Goal: Task Accomplishment & Management: Use online tool/utility

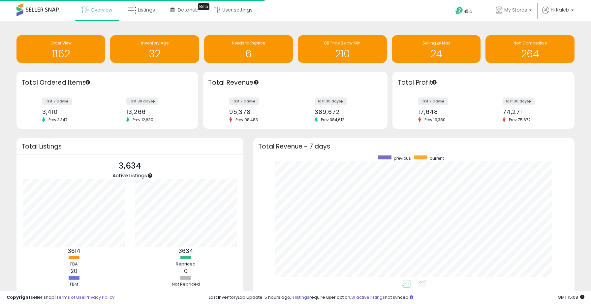
scroll to position [125, 308]
click at [135, 9] on icon at bounding box center [132, 10] width 9 height 9
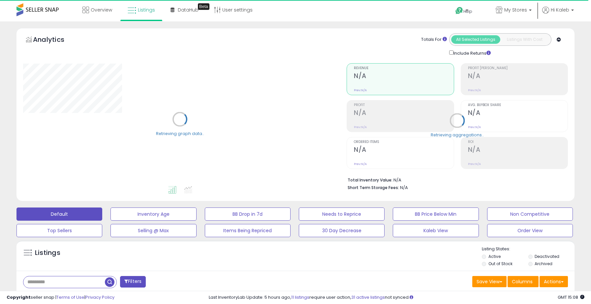
click at [108, 255] on div "Listings" at bounding box center [64, 253] width 93 height 14
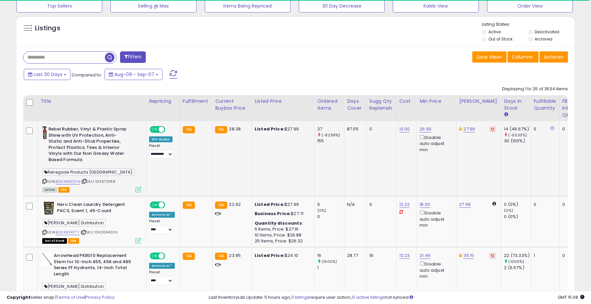
scroll to position [244, 0]
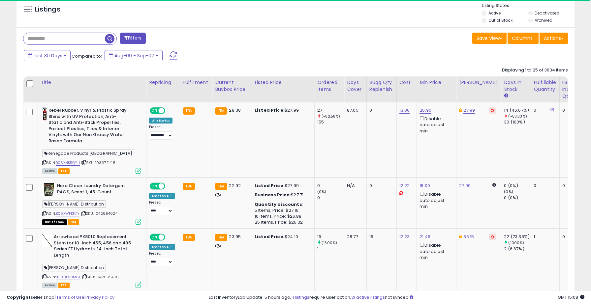
click at [61, 40] on input "text" at bounding box center [63, 39] width 81 height 12
paste input "**********"
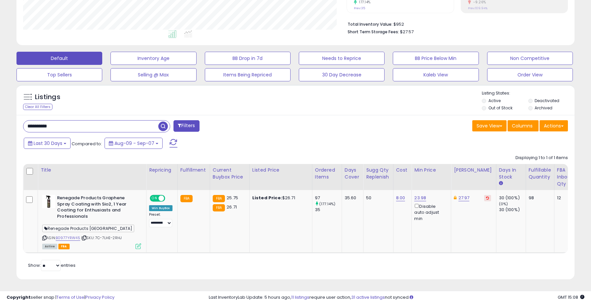
scroll to position [135, 324]
click at [528, 103] on li "Deactivated" at bounding box center [551, 101] width 46 height 7
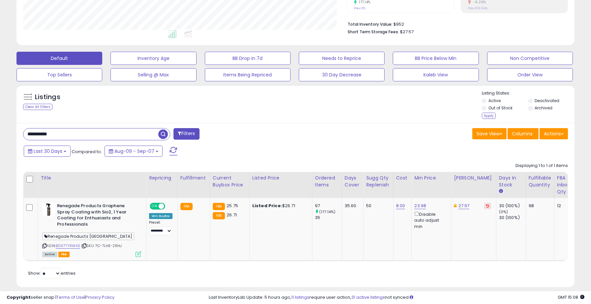
click at [481, 115] on div "Listings Clear All Filters Listing States:" at bounding box center [295, 105] width 558 height 30
click at [485, 115] on div "Apply" at bounding box center [489, 116] width 14 height 6
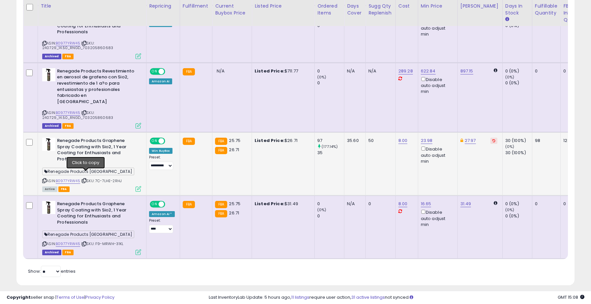
click at [86, 179] on icon at bounding box center [84, 181] width 4 height 4
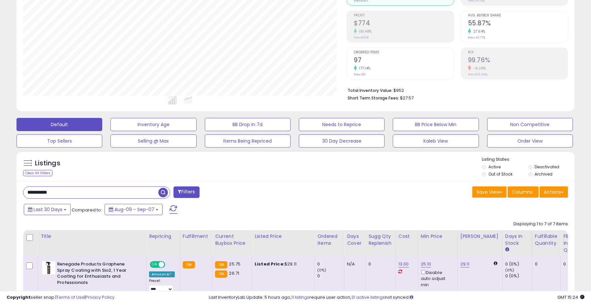
scroll to position [98, 0]
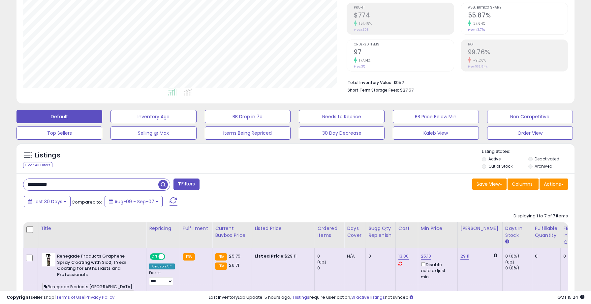
click at [70, 187] on input "**********" at bounding box center [90, 185] width 135 height 12
paste input "text"
type input "**********"
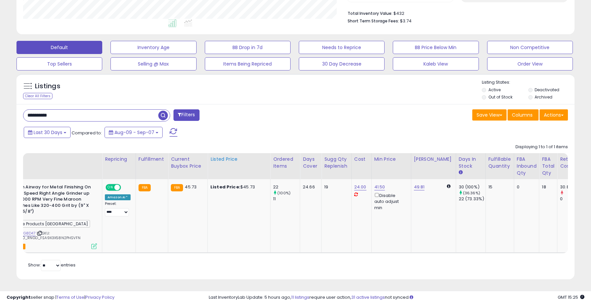
scroll to position [0, 0]
